Goal: Information Seeking & Learning: Learn about a topic

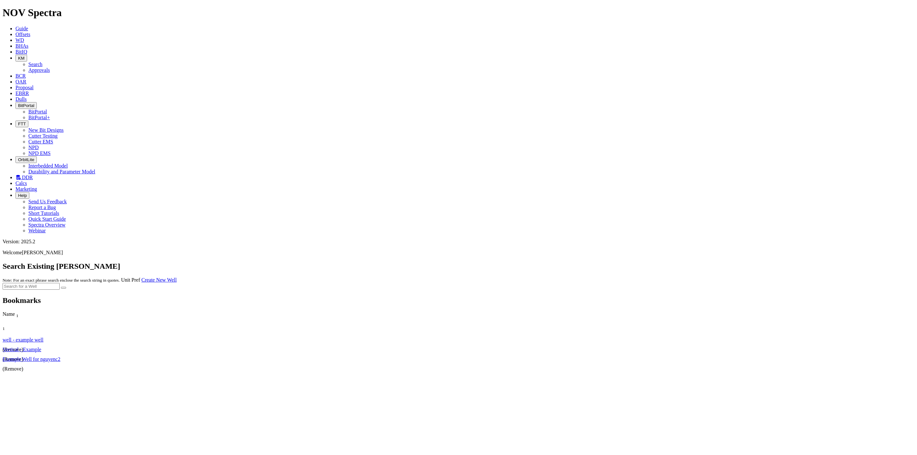
click at [30, 32] on span "Offsets" at bounding box center [22, 34] width 15 height 5
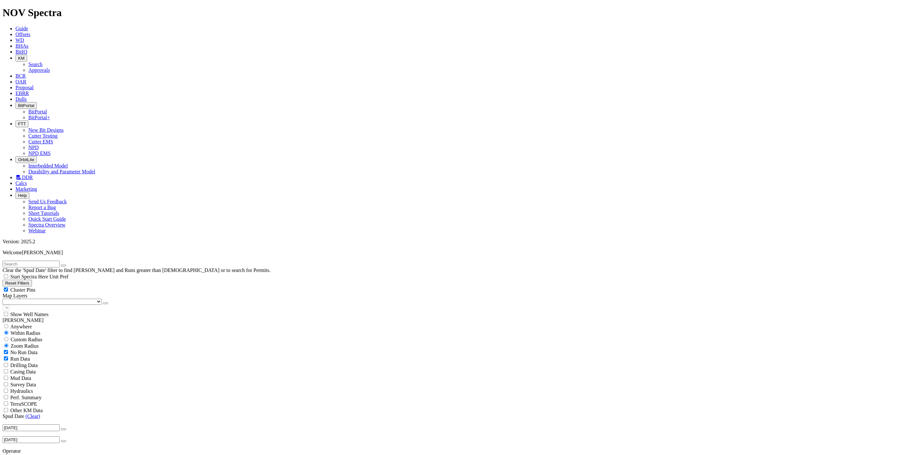
click at [23, 324] on span "Anywhere" at bounding box center [21, 326] width 22 height 5
radio input "true"
radio input "false"
click at [26, 337] on span "No Run Data" at bounding box center [23, 339] width 27 height 5
checkbox input "false"
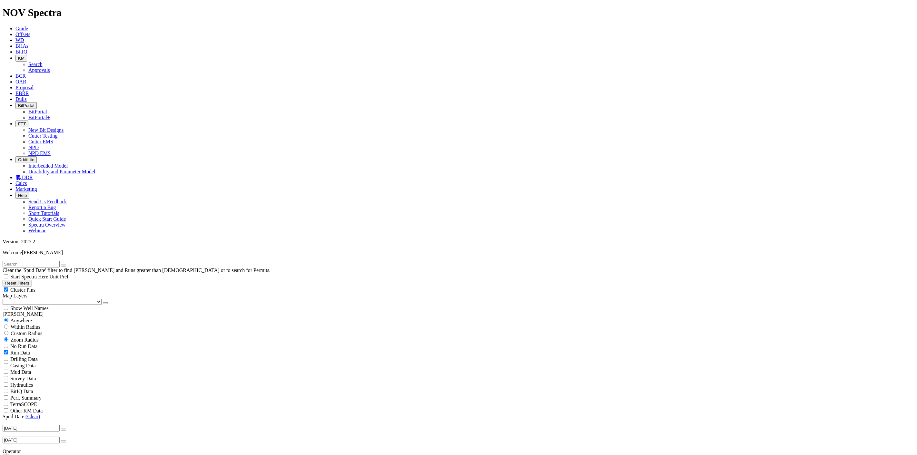
radio input "false"
radio input "true"
click at [18, 318] on span "Anywhere" at bounding box center [21, 320] width 22 height 5
radio input "true"
radio input "false"
